Goal: Task Accomplishment & Management: Complete application form

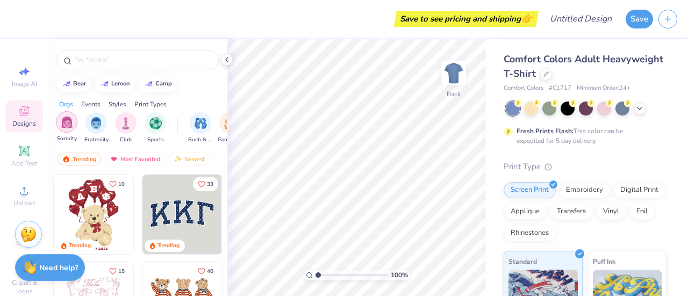
click at [67, 127] on img "filter for Sorority" at bounding box center [67, 122] width 12 height 12
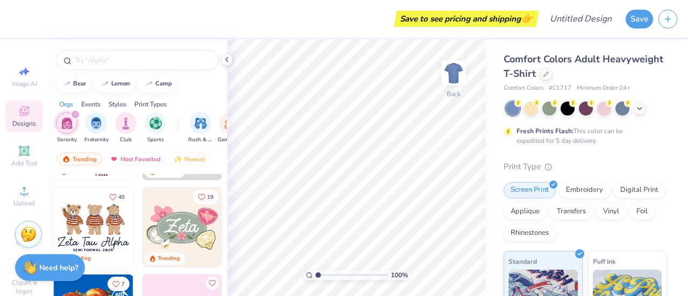
scroll to position [74, 0]
click at [134, 62] on input "text" at bounding box center [143, 60] width 138 height 11
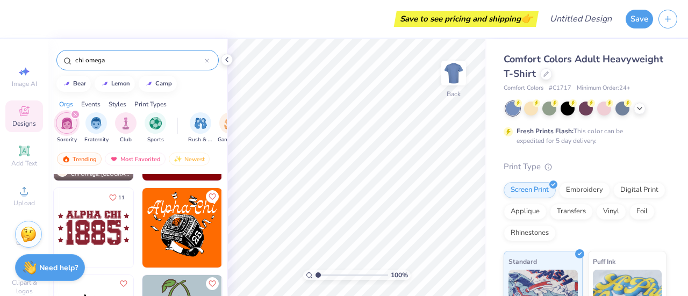
scroll to position [336, 0]
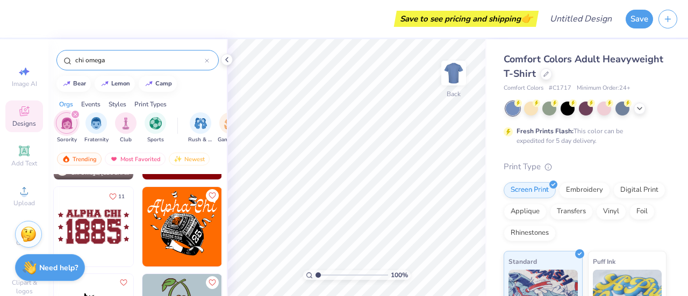
type input "chi omega"
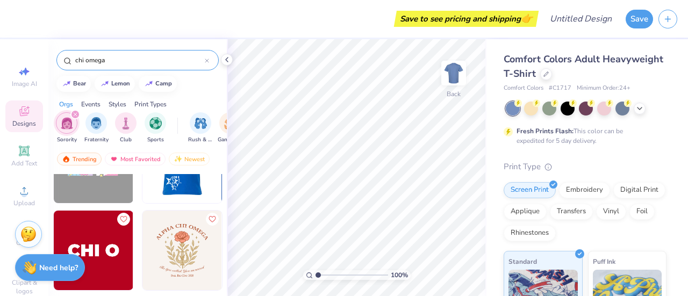
scroll to position [836, 0]
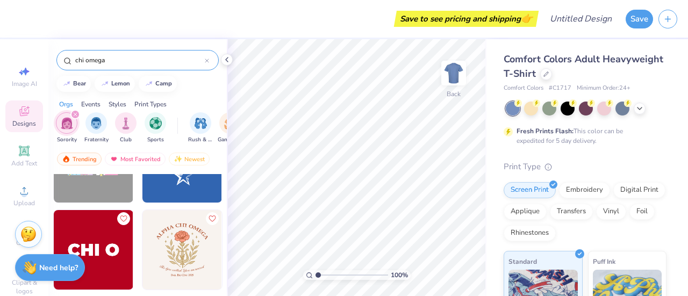
click at [172, 186] on img at bounding box center [183, 163] width 80 height 80
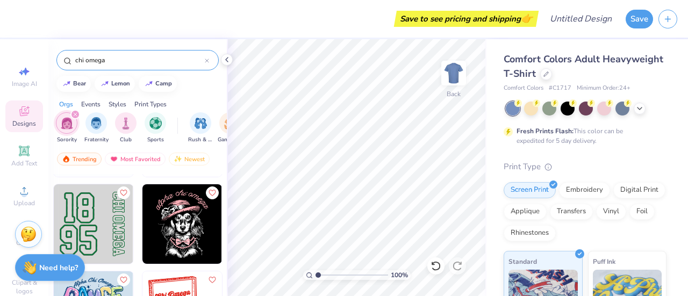
scroll to position [1734, 0]
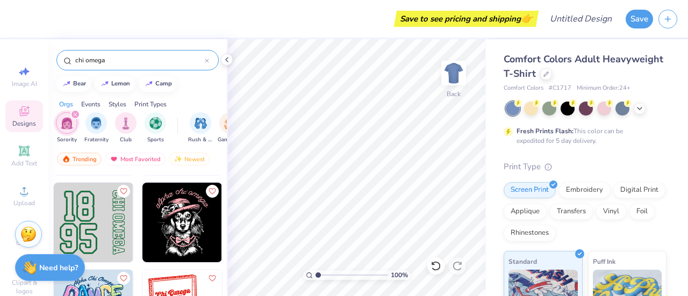
click at [95, 221] on img at bounding box center [94, 223] width 80 height 80
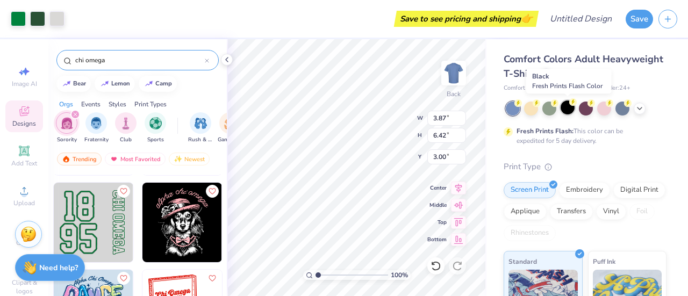
click at [563, 110] on div at bounding box center [568, 108] width 14 height 14
click at [641, 109] on icon at bounding box center [640, 107] width 9 height 9
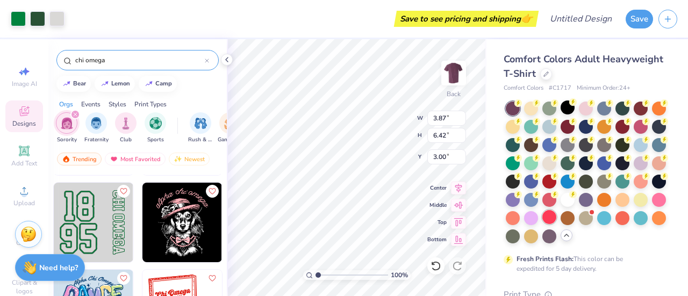
click at [543, 224] on div at bounding box center [550, 217] width 14 height 14
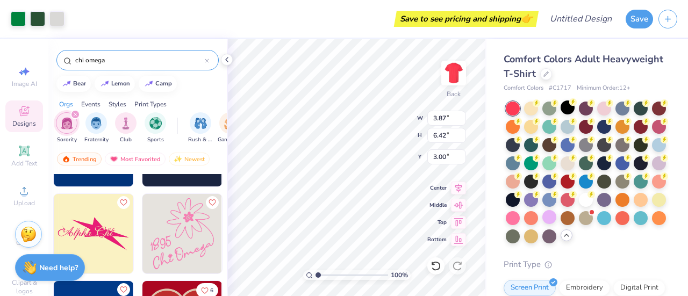
scroll to position [2341, 0]
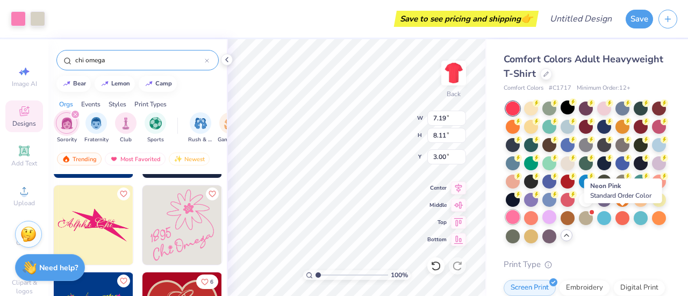
click at [520, 217] on div at bounding box center [513, 217] width 14 height 14
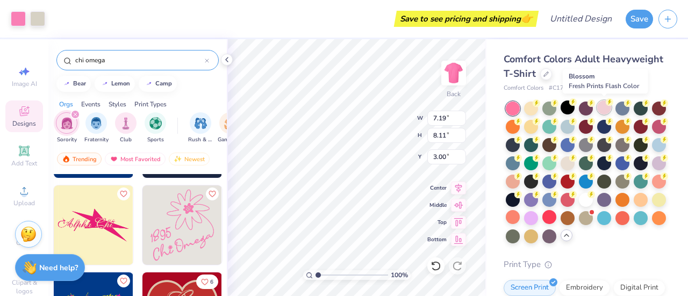
click at [606, 110] on div at bounding box center [604, 108] width 14 height 14
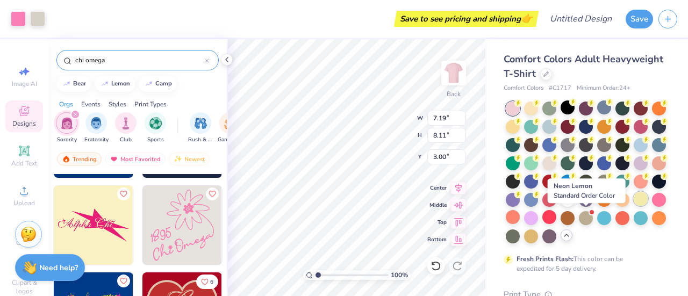
click at [634, 206] on div at bounding box center [641, 199] width 14 height 14
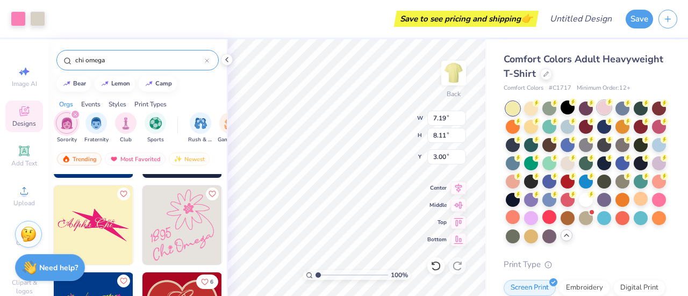
click at [604, 106] on div at bounding box center [604, 108] width 14 height 14
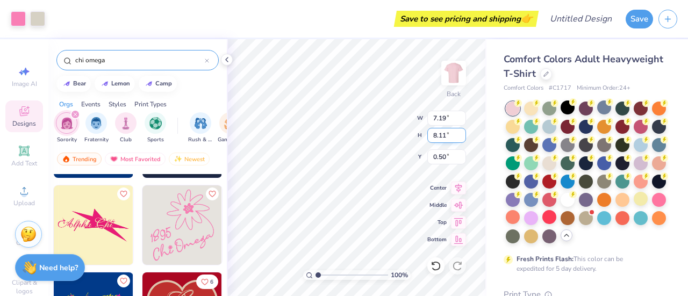
type input "0.50"
type input "13.88"
type input "15.66"
type input "4.67"
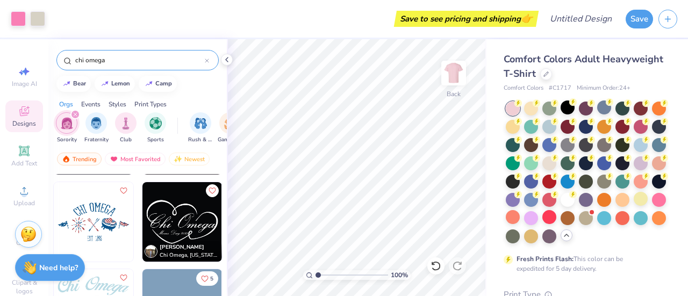
scroll to position [2693, 0]
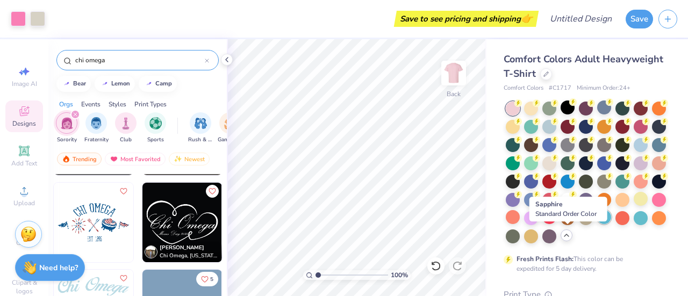
click at [597, 224] on div at bounding box center [604, 217] width 14 height 14
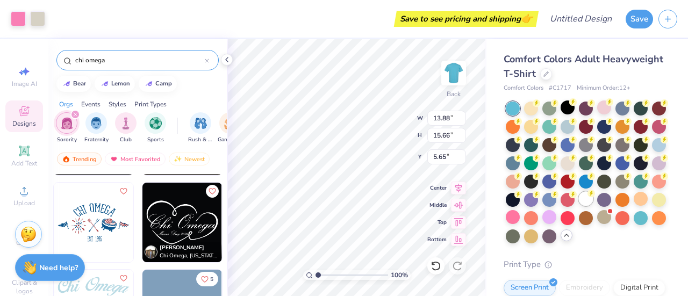
click at [579, 206] on div at bounding box center [586, 199] width 14 height 14
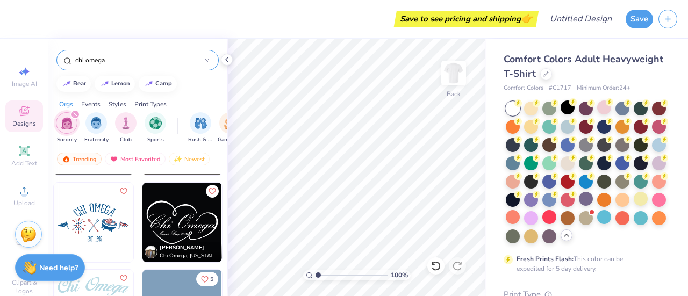
click at [96, 204] on img at bounding box center [94, 223] width 80 height 80
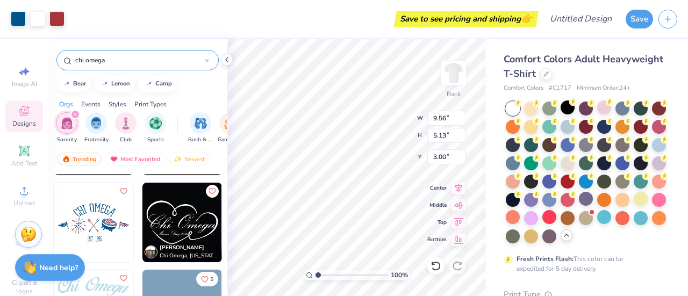
type input "9.56"
type input "5.13"
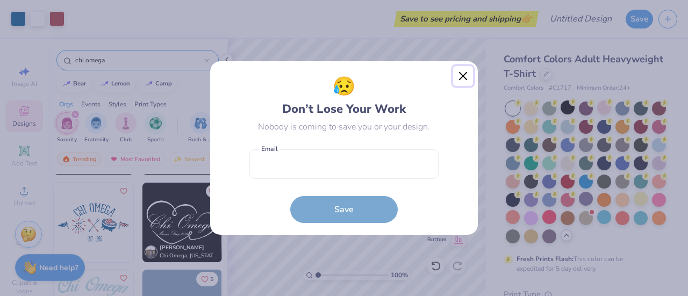
click at [462, 77] on button "Close" at bounding box center [463, 76] width 20 height 20
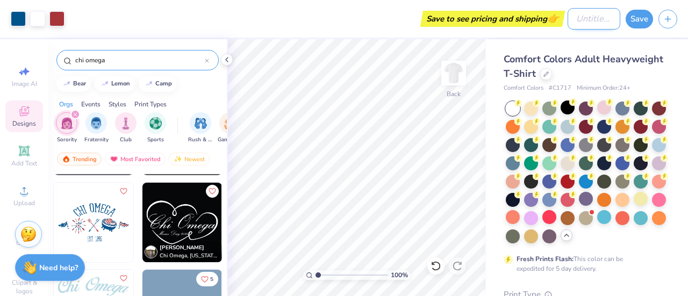
click at [584, 18] on input "Design Title" at bounding box center [594, 19] width 53 height 22
type input "America chi o"
click at [639, 13] on button "Save" at bounding box center [639, 17] width 27 height 19
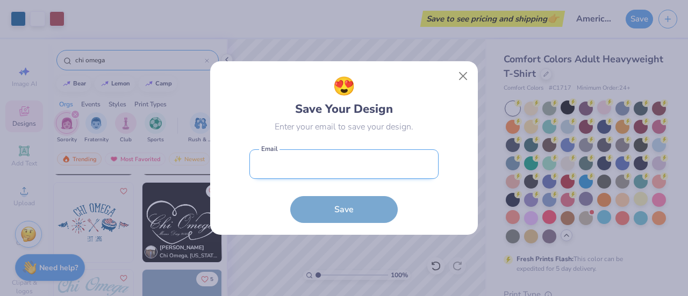
click at [360, 173] on input "email" at bounding box center [344, 165] width 189 height 30
type input "[EMAIL_ADDRESS][DOMAIN_NAME]"
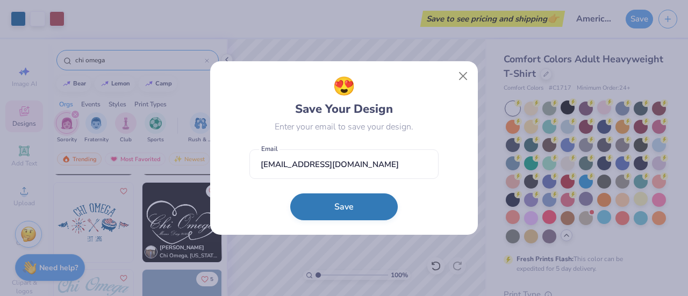
click at [344, 202] on button "Save" at bounding box center [344, 207] width 108 height 27
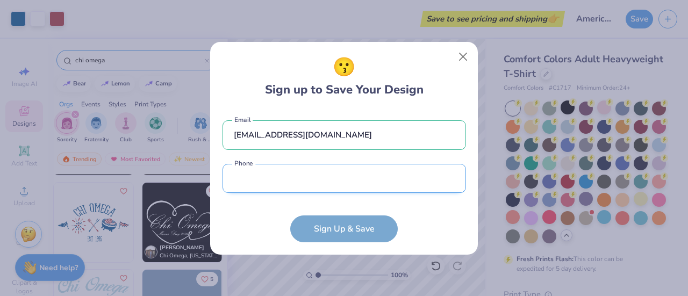
click at [322, 180] on input "tel" at bounding box center [345, 179] width 244 height 30
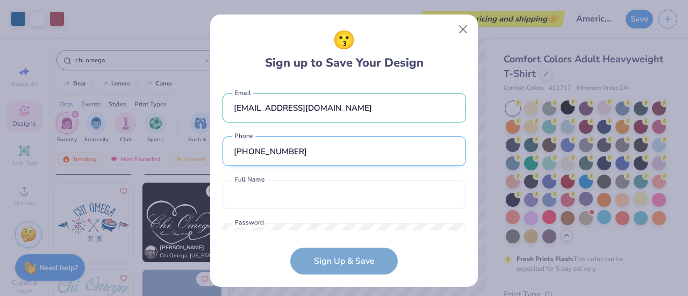
scroll to position [40, 0]
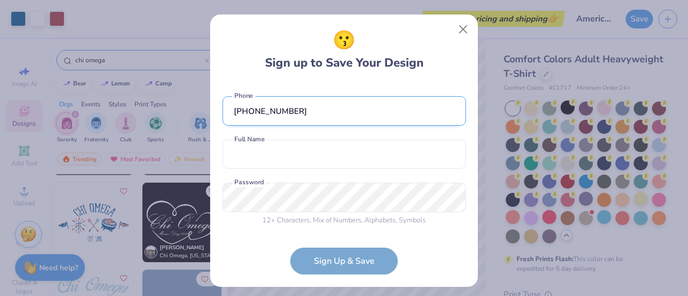
type input "[PHONE_NUMBER]"
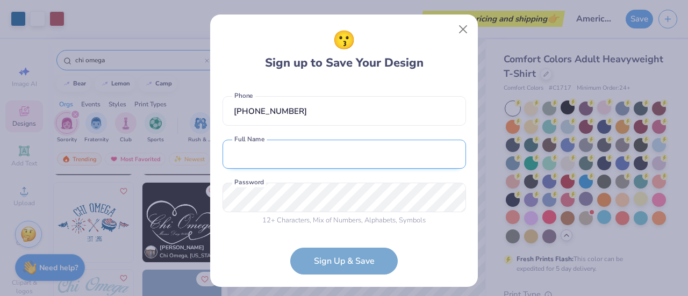
click at [331, 163] on input "text" at bounding box center [345, 155] width 244 height 30
type input "[PERSON_NAME]"
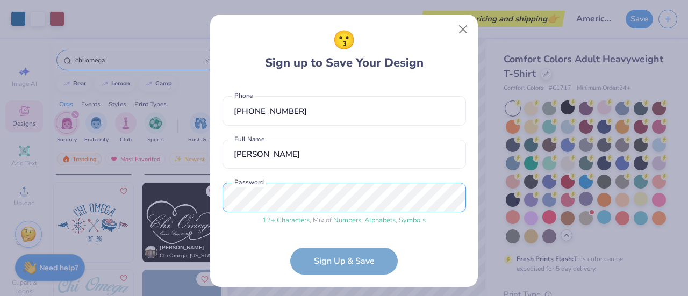
scroll to position [81, 0]
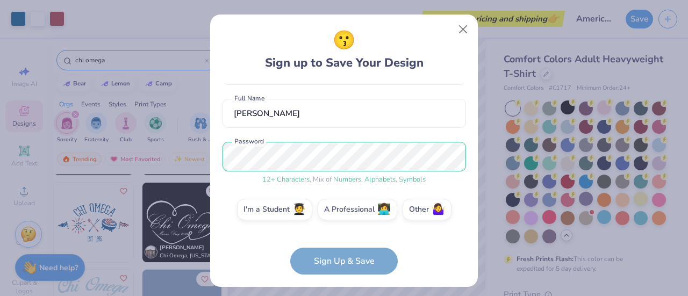
click at [346, 262] on form "[EMAIL_ADDRESS][DOMAIN_NAME] Email [PHONE_NUMBER] Phone [PERSON_NAME] Full Name…" at bounding box center [345, 179] width 244 height 193
click at [255, 213] on label "I'm a Student 🧑‍🎓" at bounding box center [274, 210] width 75 height 22
click at [341, 290] on input "I'm a Student 🧑‍🎓" at bounding box center [344, 293] width 7 height 7
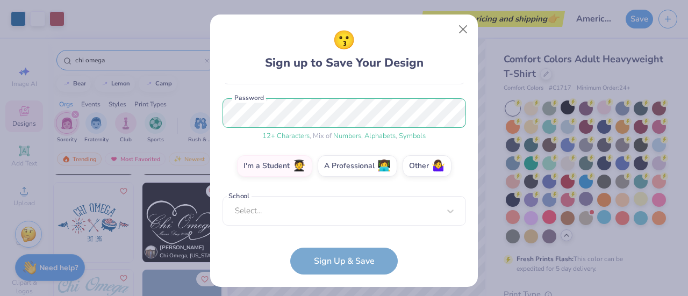
scroll to position [119, 0]
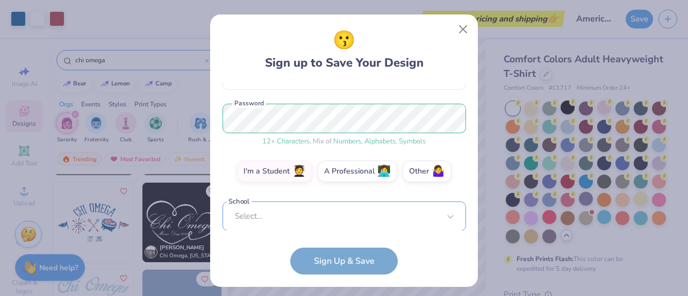
click at [322, 217] on div "Select..." at bounding box center [345, 217] width 244 height 30
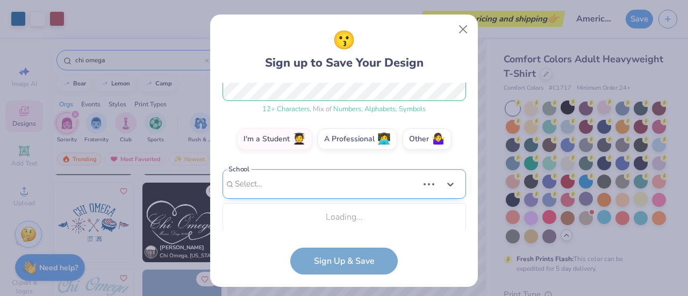
scroll to position [286, 0]
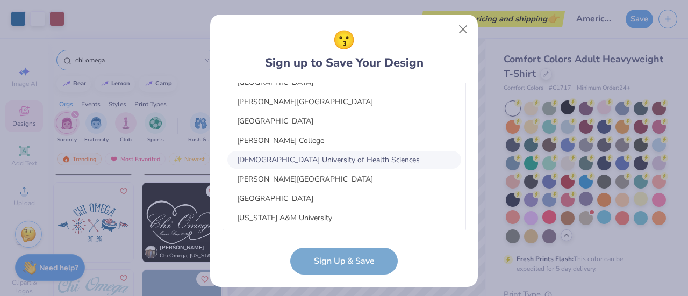
type input "x"
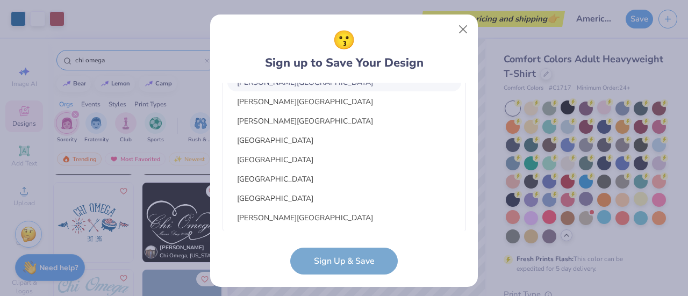
click at [310, 86] on div "[PERSON_NAME][GEOGRAPHIC_DATA]" at bounding box center [344, 83] width 234 height 18
type input "[PERSON_NAME]"
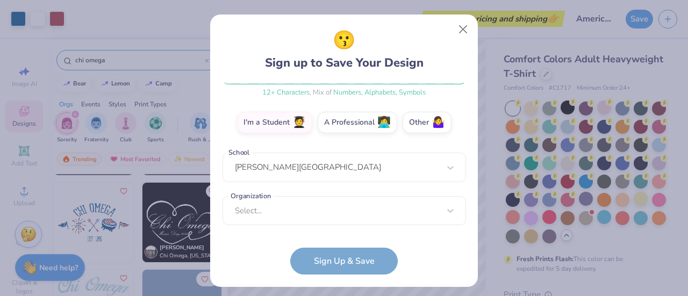
scroll to position [168, 0]
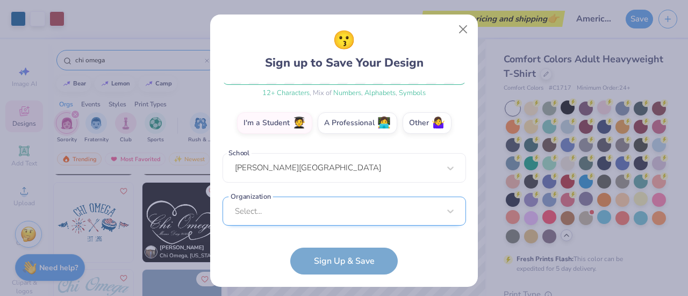
click at [326, 216] on div "Select..." at bounding box center [345, 212] width 244 height 30
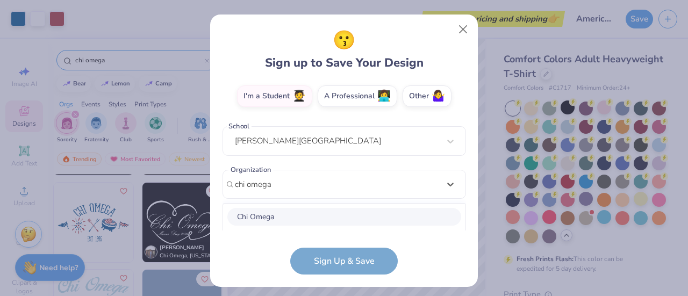
scroll to position [329, 0]
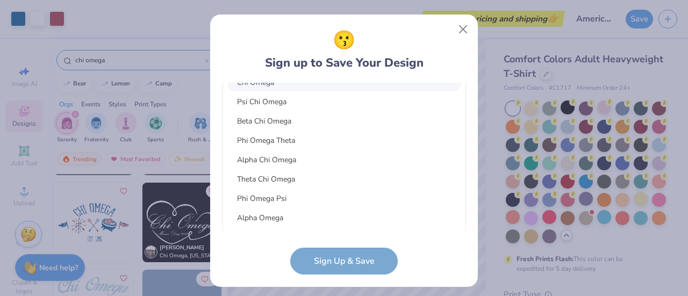
click at [282, 84] on div "Chi Omega" at bounding box center [344, 83] width 234 height 18
type input "chi omega"
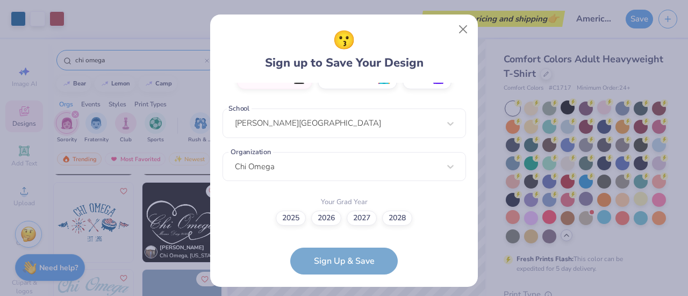
scroll to position [212, 0]
click at [398, 220] on label "2028" at bounding box center [397, 217] width 30 height 15
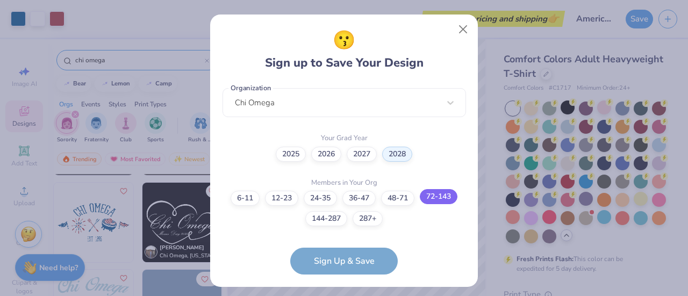
click at [426, 202] on label "72-143" at bounding box center [439, 196] width 38 height 15
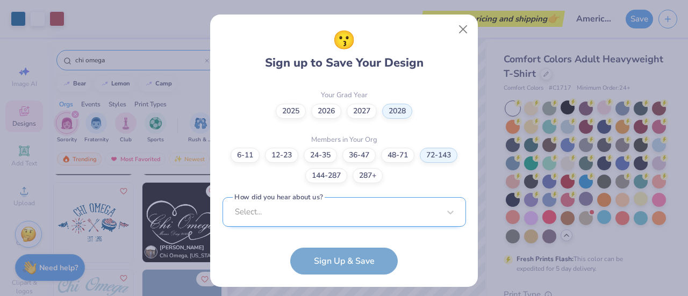
click at [330, 217] on div "Select..." at bounding box center [345, 212] width 244 height 30
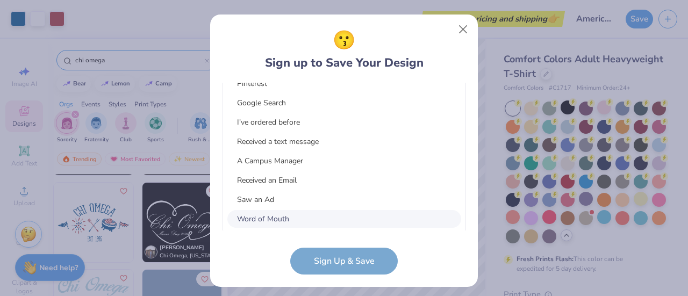
scroll to position [481, 0]
click at [329, 261] on form "[EMAIL_ADDRESS][DOMAIN_NAME] Email [PHONE_NUMBER] Phone [PERSON_NAME] Full Name…" at bounding box center [345, 179] width 244 height 193
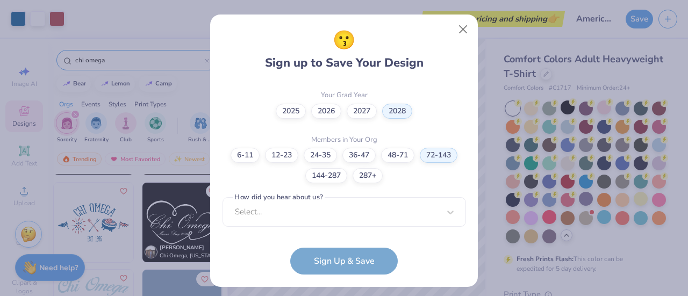
click at [329, 260] on form "[EMAIL_ADDRESS][DOMAIN_NAME] Email [PHONE_NUMBER] Phone [PERSON_NAME] Full Name…" at bounding box center [345, 179] width 244 height 193
click at [315, 223] on div "[EMAIL_ADDRESS][DOMAIN_NAME] Email [PHONE_NUMBER] Phone [PERSON_NAME] Full Name…" at bounding box center [345, 157] width 244 height 148
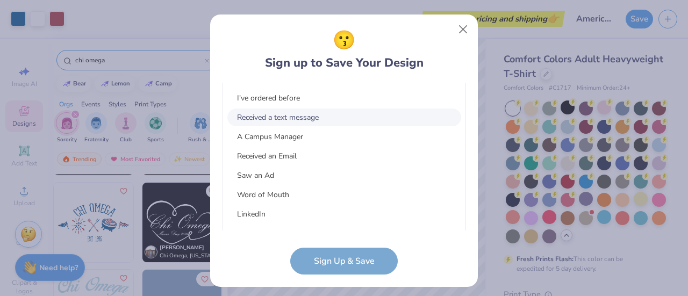
scroll to position [25, 0]
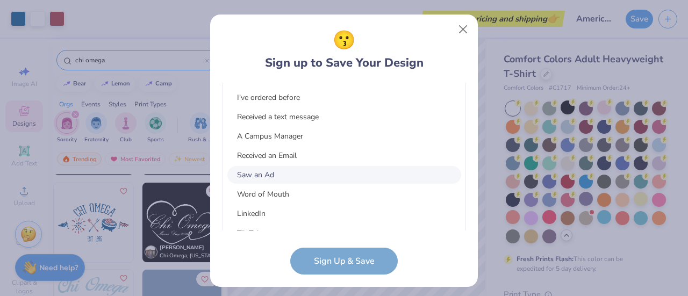
click at [309, 169] on div "Saw an Ad" at bounding box center [344, 175] width 234 height 18
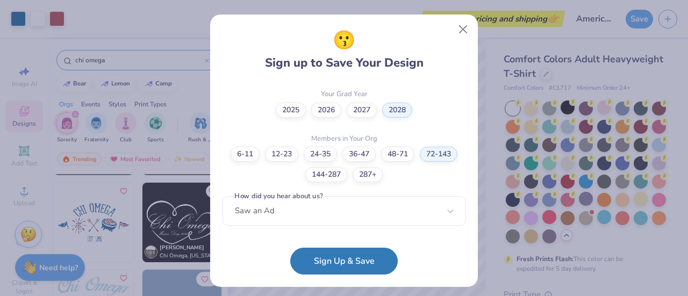
scroll to position [319, 0]
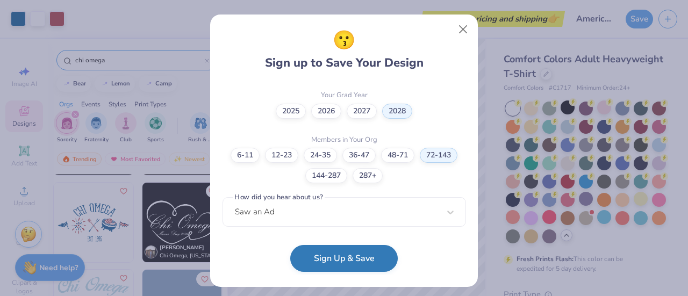
click at [326, 259] on button "Sign Up & Save" at bounding box center [344, 258] width 108 height 27
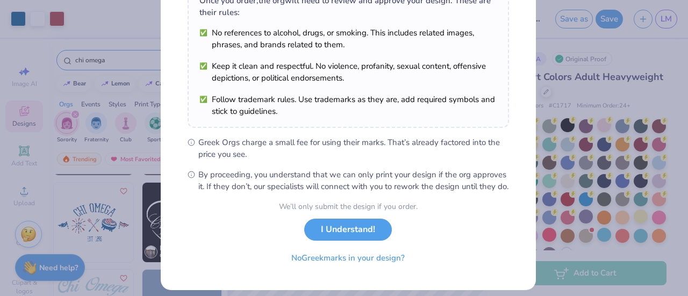
scroll to position [205, 0]
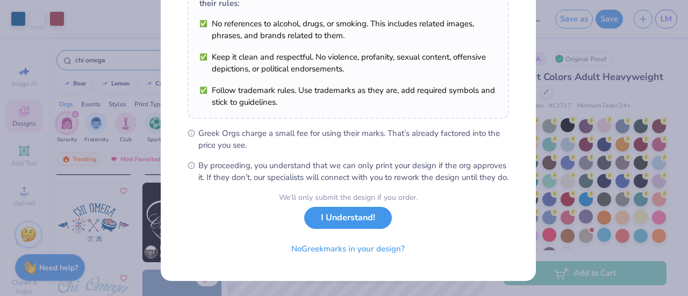
click at [353, 218] on button "I Understand!" at bounding box center [348, 218] width 88 height 22
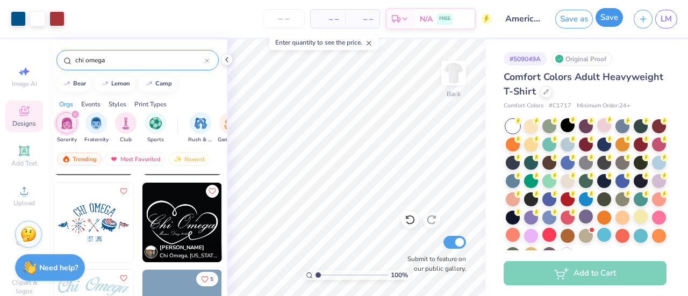
click at [609, 20] on button "Save" at bounding box center [609, 17] width 27 height 19
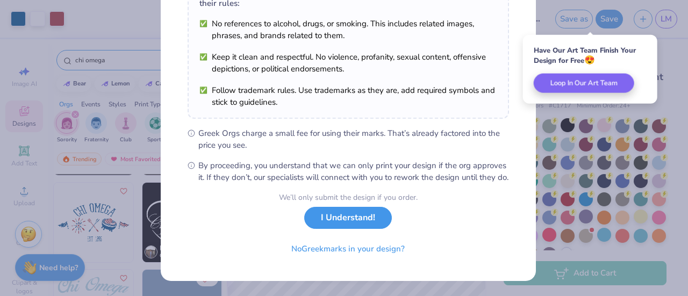
click at [352, 221] on button "I Understand!" at bounding box center [348, 218] width 88 height 22
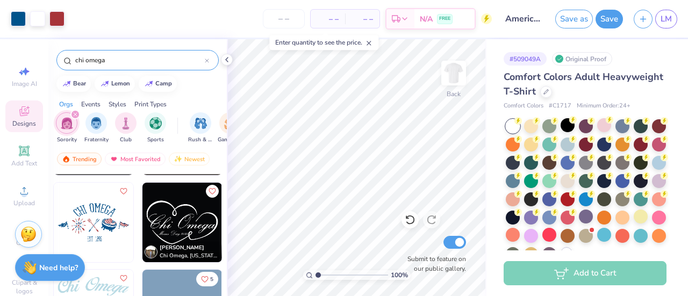
click at [328, 19] on span "– –" at bounding box center [328, 18] width 22 height 11
click at [334, 22] on span "– –" at bounding box center [328, 18] width 22 height 11
click at [357, 20] on span "– –" at bounding box center [363, 18] width 22 height 11
click at [280, 20] on input "number" at bounding box center [284, 18] width 42 height 19
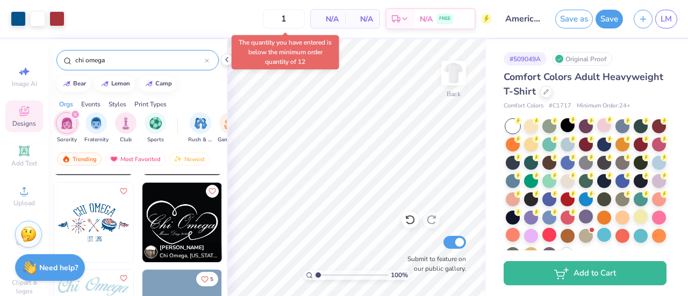
click at [246, 69] on body "Art colors 1 N/A Per Item N/A Total Est. Delivery N/A FREE Design Title America…" at bounding box center [344, 148] width 688 height 296
click at [301, 21] on span "$38.62" at bounding box center [292, 18] width 23 height 11
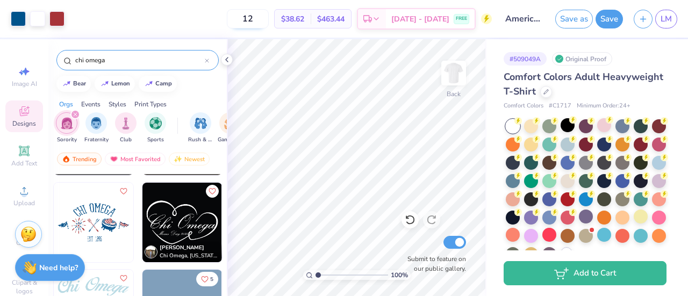
click at [268, 19] on input "12" at bounding box center [248, 18] width 42 height 19
type input "100"
